Goal: Task Accomplishment & Management: Manage account settings

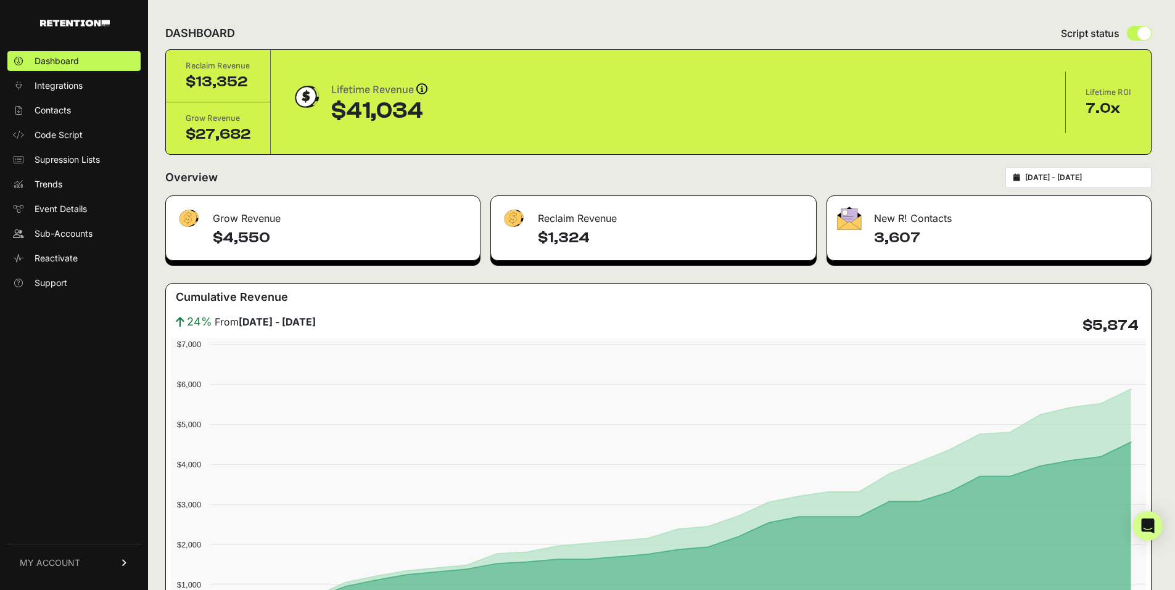
click at [72, 554] on link "MY ACCOUNT" at bounding box center [73, 563] width 133 height 38
click at [86, 519] on link "Billing" at bounding box center [73, 522] width 133 height 20
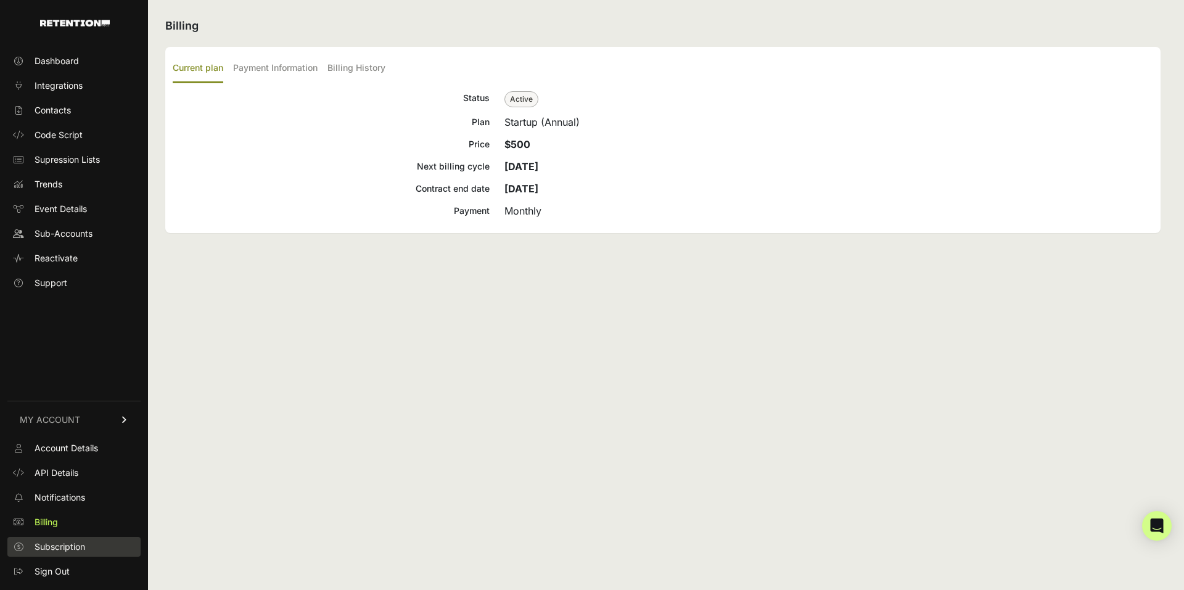
click at [80, 549] on span "Subscription" at bounding box center [60, 547] width 51 height 12
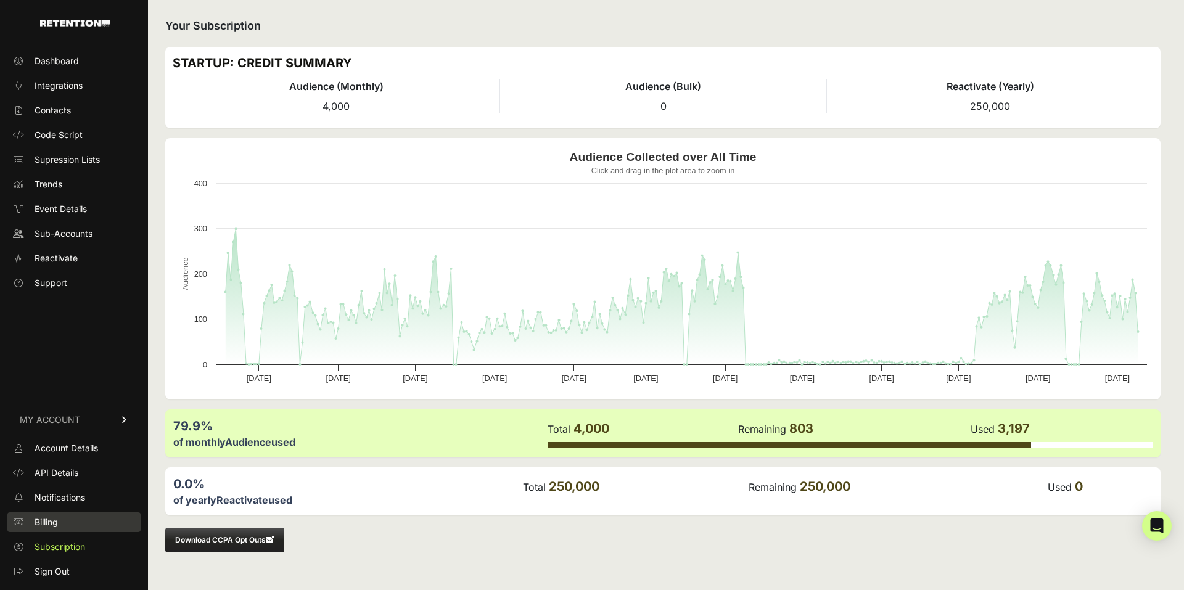
click at [87, 527] on link "Billing" at bounding box center [73, 522] width 133 height 20
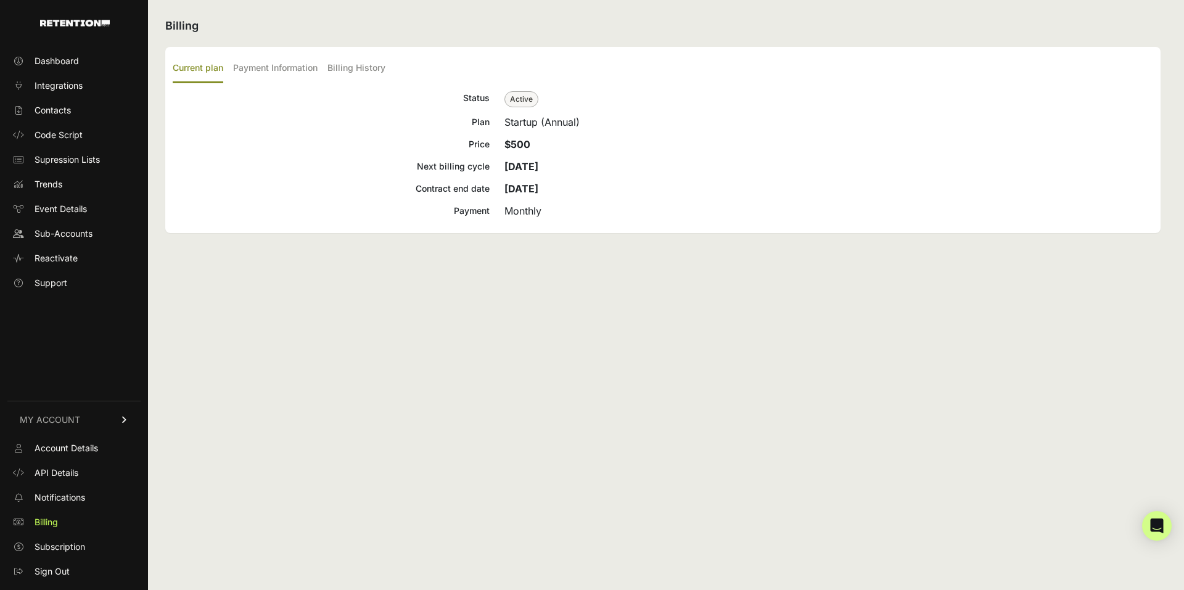
click at [562, 428] on div "Billing Current plan Payment Information Billing History Status Active Plan Sta…" at bounding box center [663, 295] width 1030 height 590
click at [62, 573] on span "Sign Out" at bounding box center [52, 571] width 35 height 12
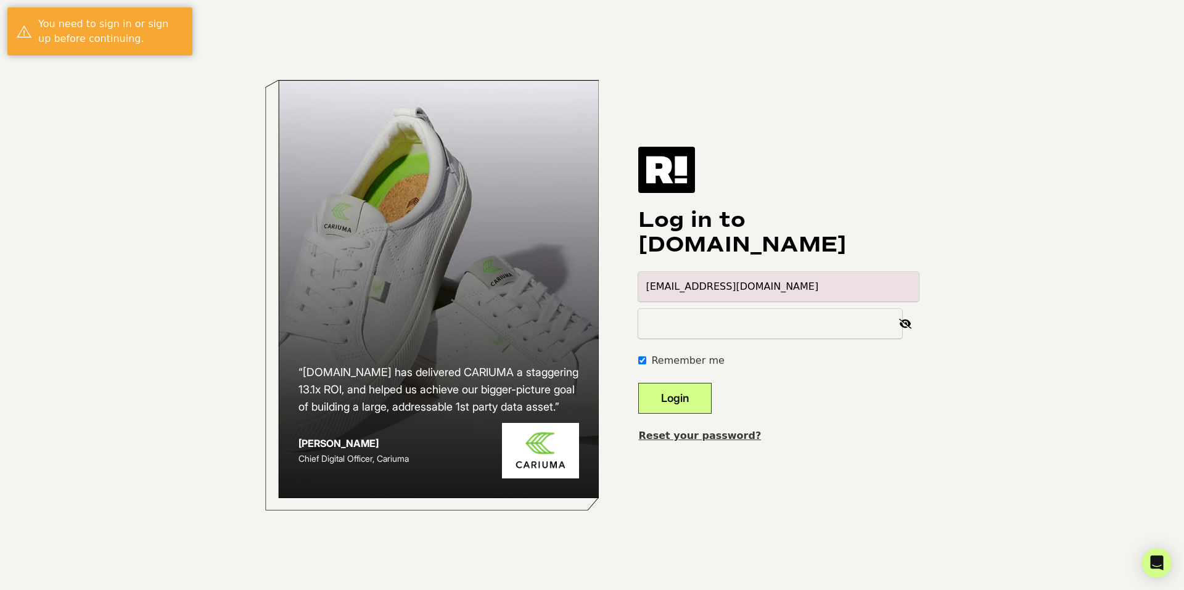
click at [908, 290] on input "alexis.segundo+1@hayden-la.com" at bounding box center [778, 287] width 281 height 30
type input "alexis.segundo@hayden-la.com"
click at [698, 400] on button "Login" at bounding box center [674, 398] width 73 height 31
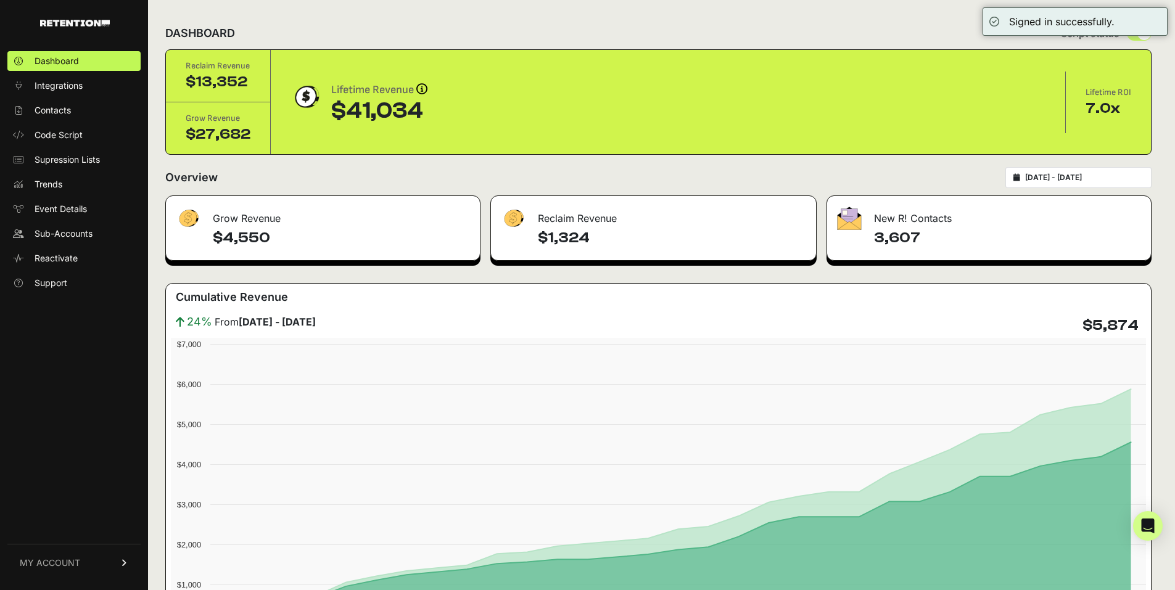
click at [119, 560] on link "MY ACCOUNT" at bounding box center [73, 563] width 133 height 38
click at [92, 547] on link "Subscription" at bounding box center [73, 547] width 133 height 20
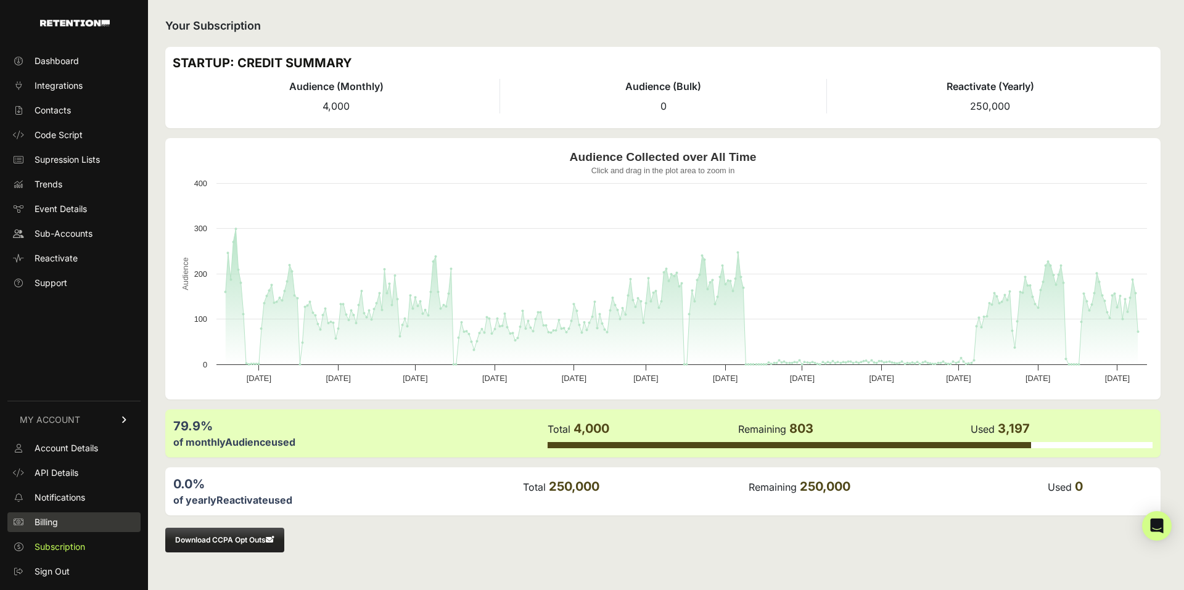
click at [53, 523] on span "Billing" at bounding box center [46, 522] width 23 height 12
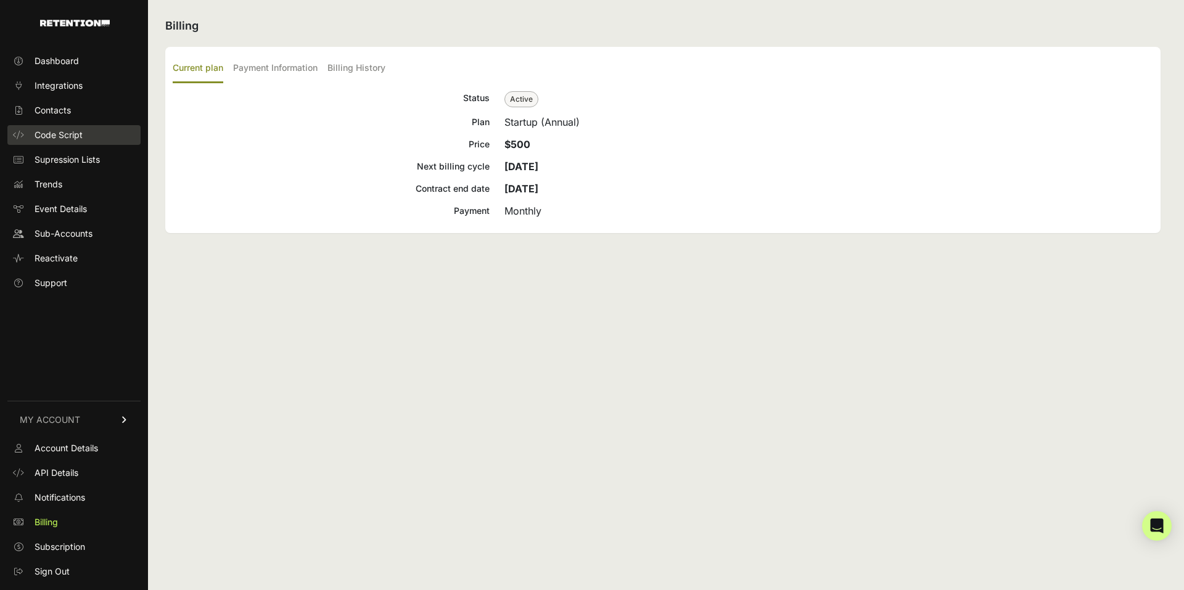
click at [81, 144] on link "Code Script" at bounding box center [73, 135] width 133 height 20
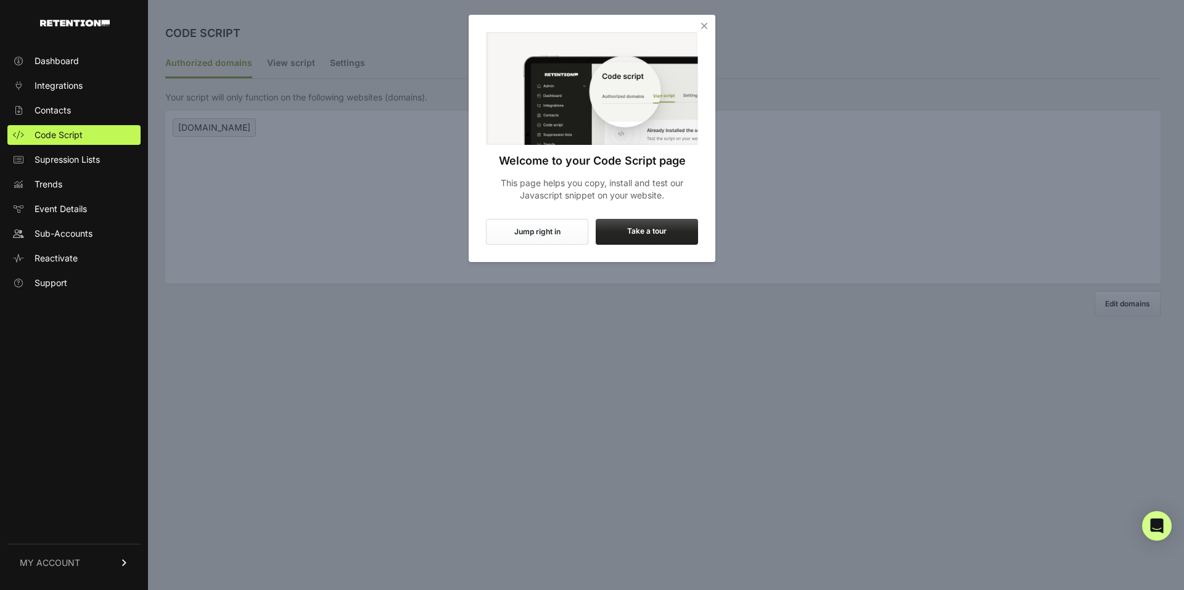
click at [704, 28] on icon "Close" at bounding box center [704, 26] width 12 height 12
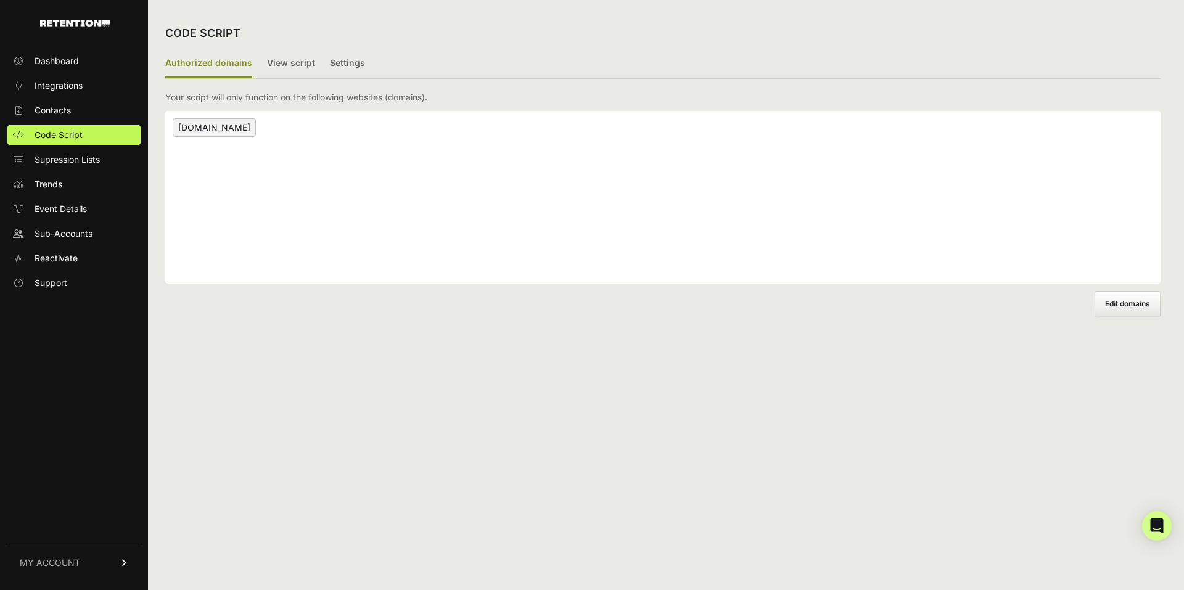
click at [101, 563] on link "MY ACCOUNT" at bounding box center [73, 563] width 133 height 38
click at [89, 563] on link "Sign Out" at bounding box center [73, 572] width 133 height 20
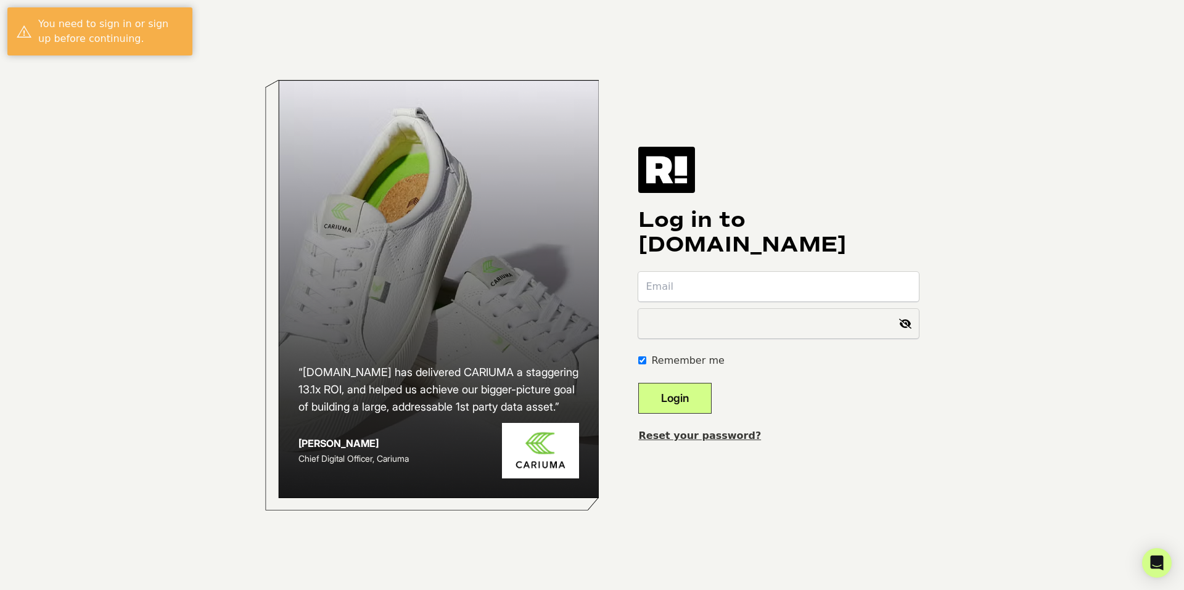
type input "[EMAIL_ADDRESS][DOMAIN_NAME]"
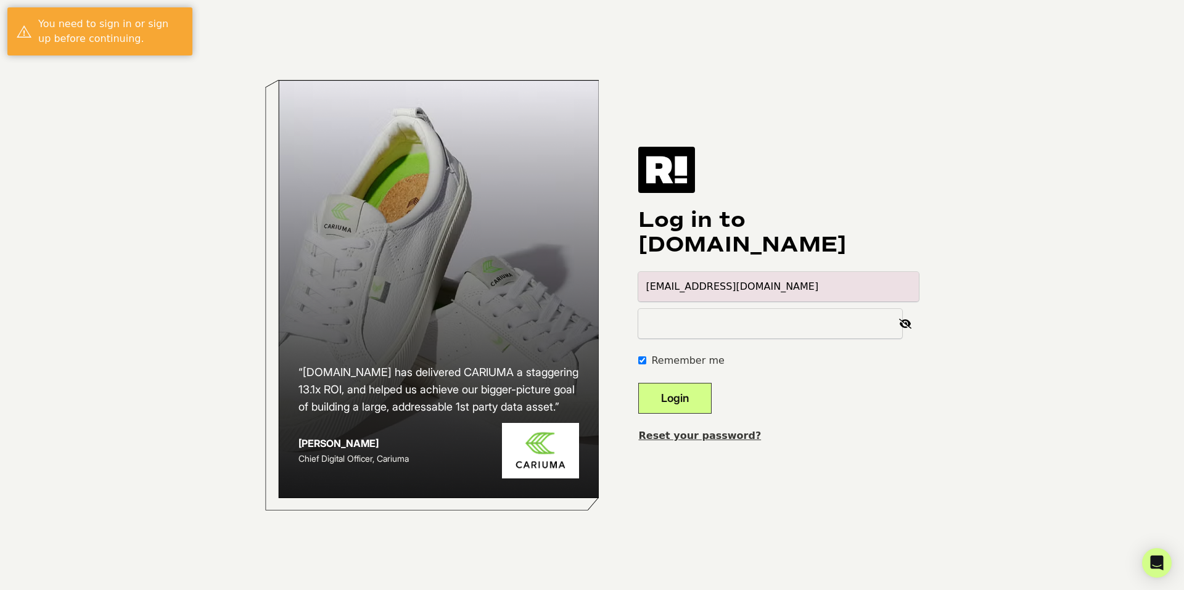
click at [688, 393] on button "Login" at bounding box center [674, 398] width 73 height 31
